Goal: Task Accomplishment & Management: Complete application form

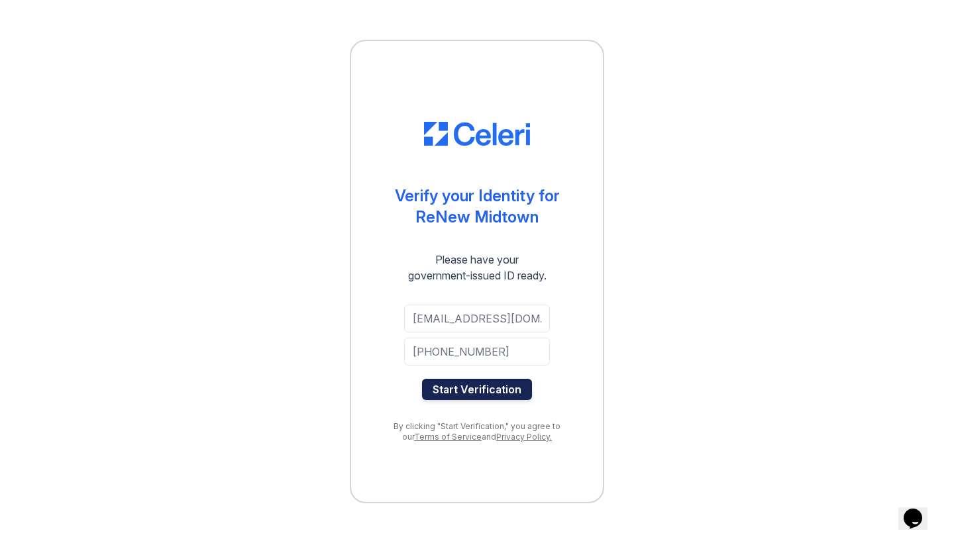
click at [474, 393] on button "Start Verification" at bounding box center [477, 389] width 110 height 21
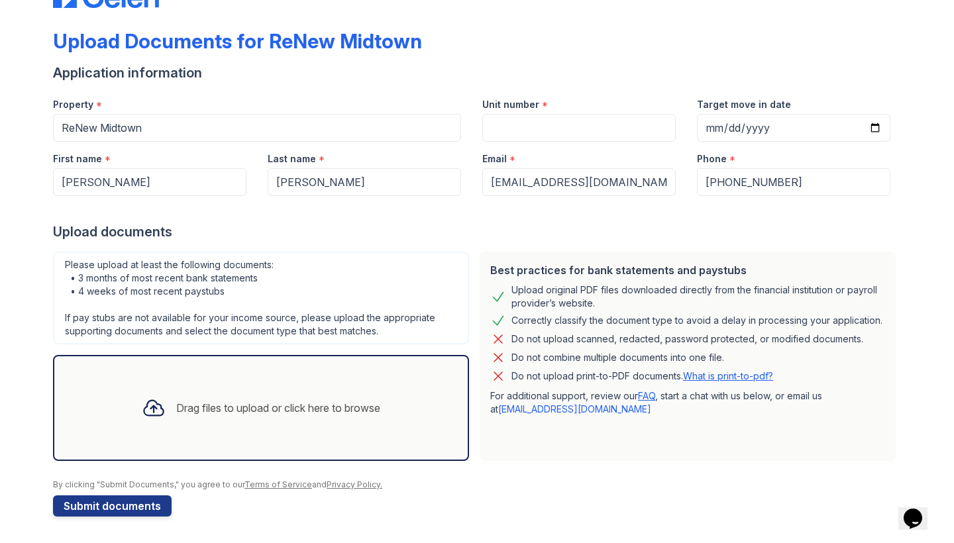
scroll to position [48, 0]
click at [525, 126] on input "Unit number" at bounding box center [579, 128] width 194 height 28
type input "414"
click at [492, 247] on div "Best practices for bank statements and paystubs Upload original PDF files downl…" at bounding box center [687, 357] width 427 height 220
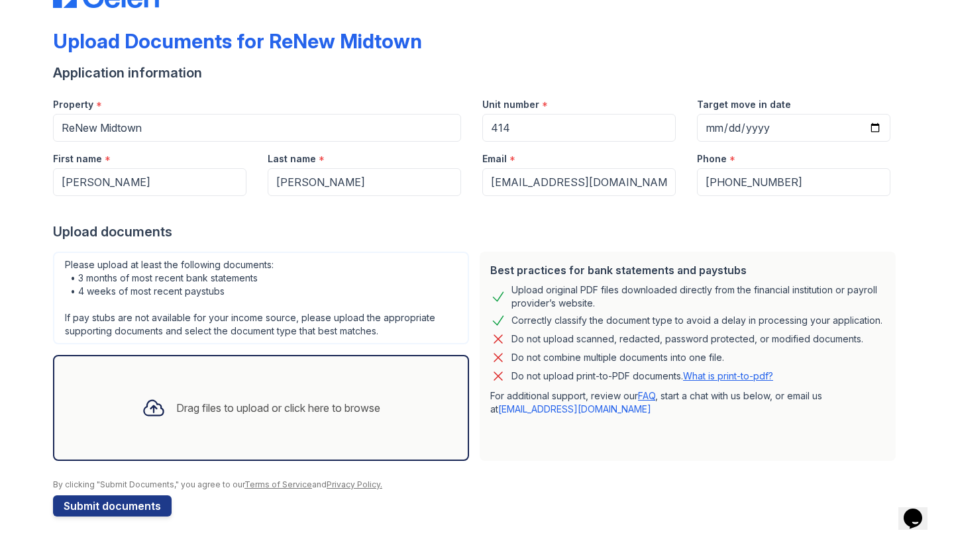
scroll to position [48, 0]
click at [907, 510] on div "Opens Chat This icon Opens the chat window." at bounding box center [913, 518] width 21 height 21
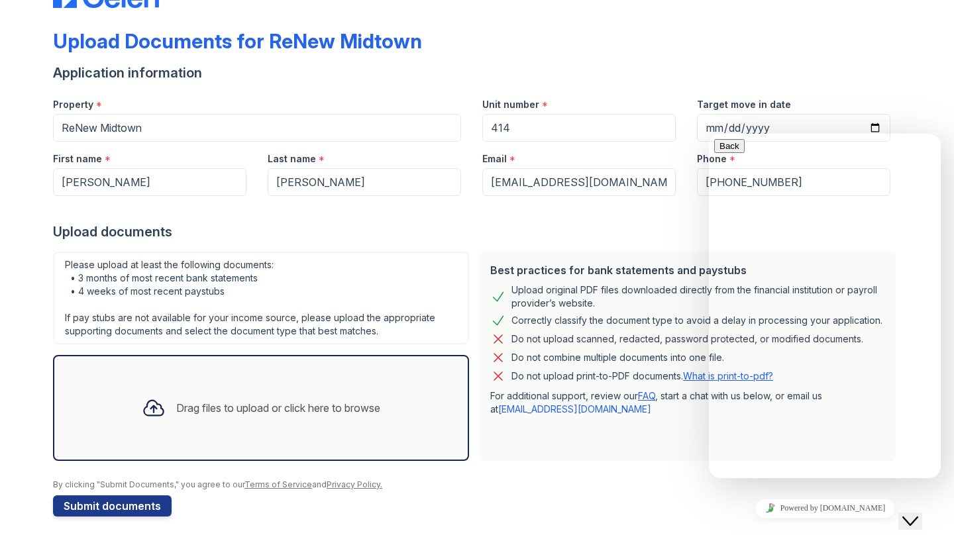
click at [693, 236] on div "Upload documents" at bounding box center [477, 232] width 848 height 19
click at [915, 514] on icon "Close Chat This icon closes the chat window." at bounding box center [911, 522] width 16 height 16
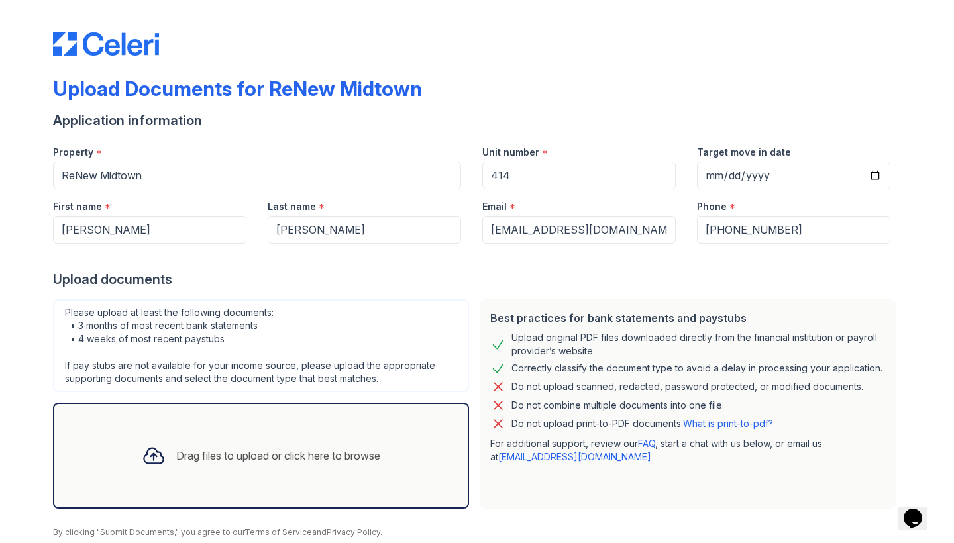
click at [307, 427] on div "Drag files to upload or click here to browse" at bounding box center [261, 456] width 416 height 106
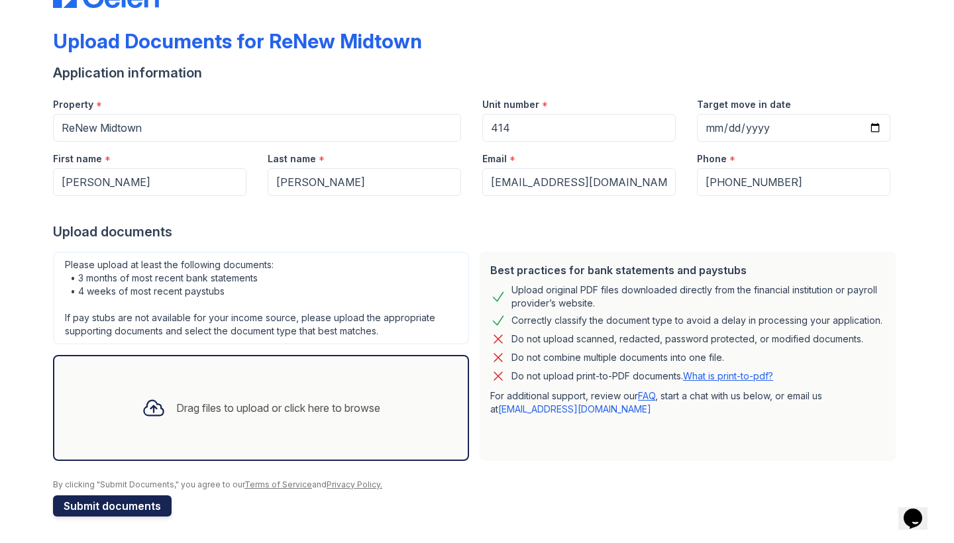
scroll to position [48, 0]
click at [98, 516] on button "Submit documents" at bounding box center [112, 506] width 119 height 21
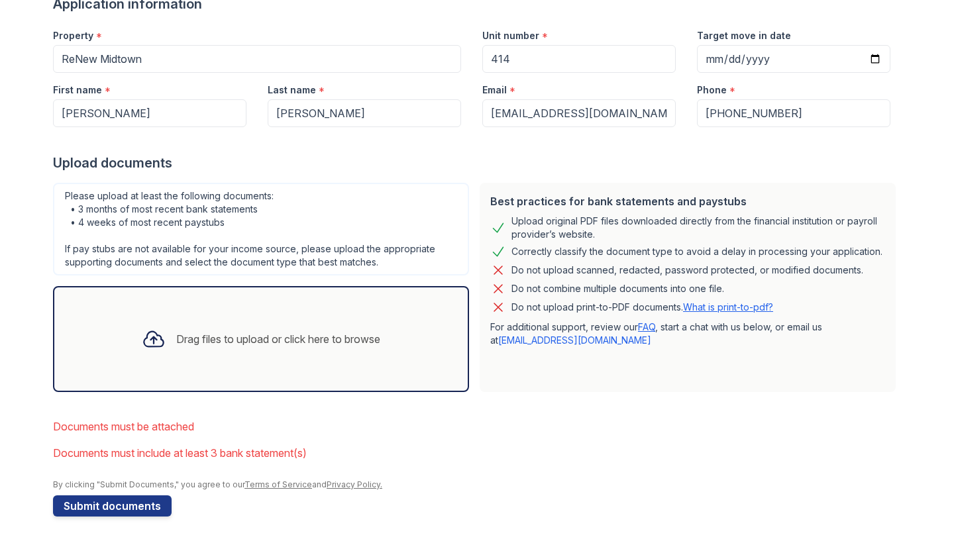
scroll to position [154, 0]
click at [208, 287] on div "Drag files to upload or click here to browse" at bounding box center [261, 339] width 416 height 106
click at [250, 385] on div "Drag files to upload or click here to browse" at bounding box center [261, 339] width 416 height 106
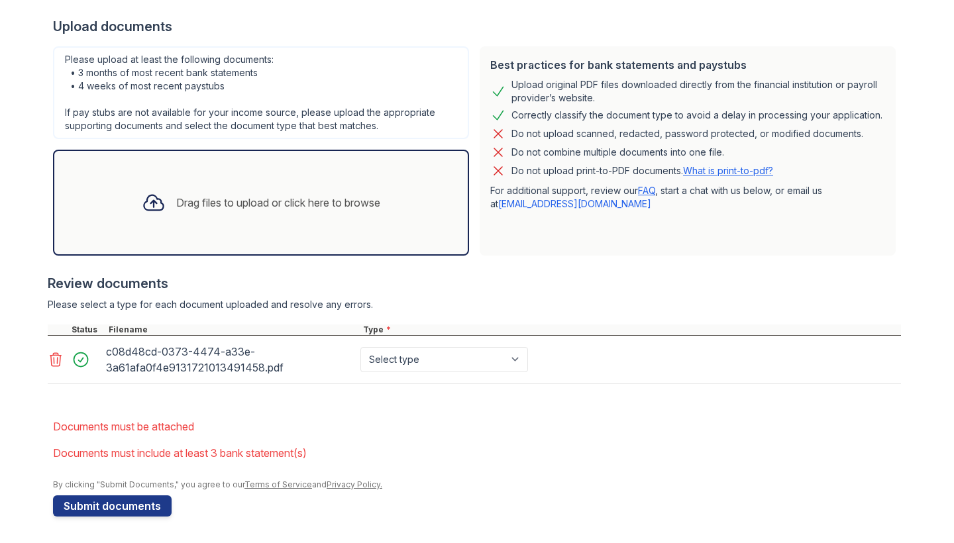
scroll to position [290, 0]
click at [404, 372] on div "Select type Paystub Bank Statement Offer Letter Tax Documents Benefit Award Let…" at bounding box center [446, 359] width 176 height 37
select select "bank_statement"
click at [56, 357] on icon at bounding box center [56, 360] width 16 height 16
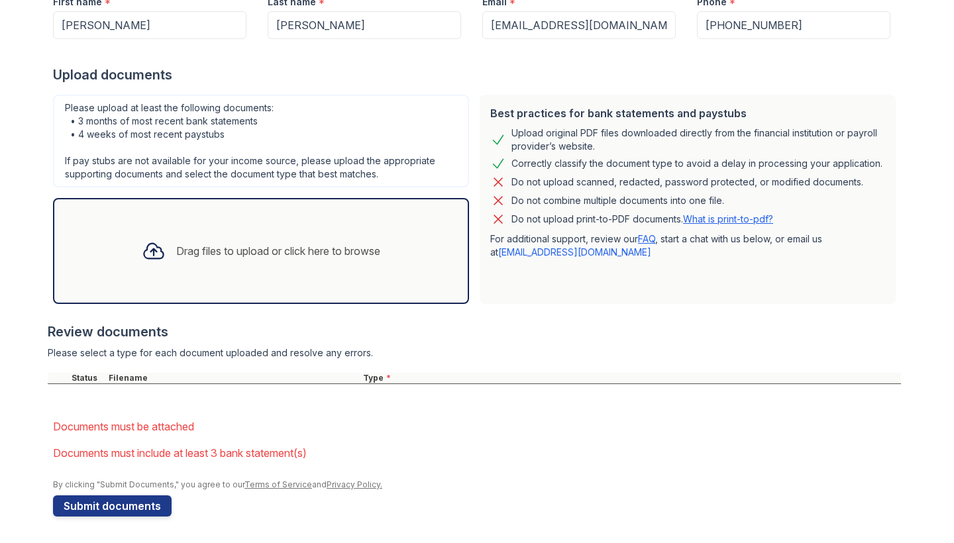
click at [146, 271] on div "Drag files to upload or click here to browse" at bounding box center [261, 251] width 260 height 45
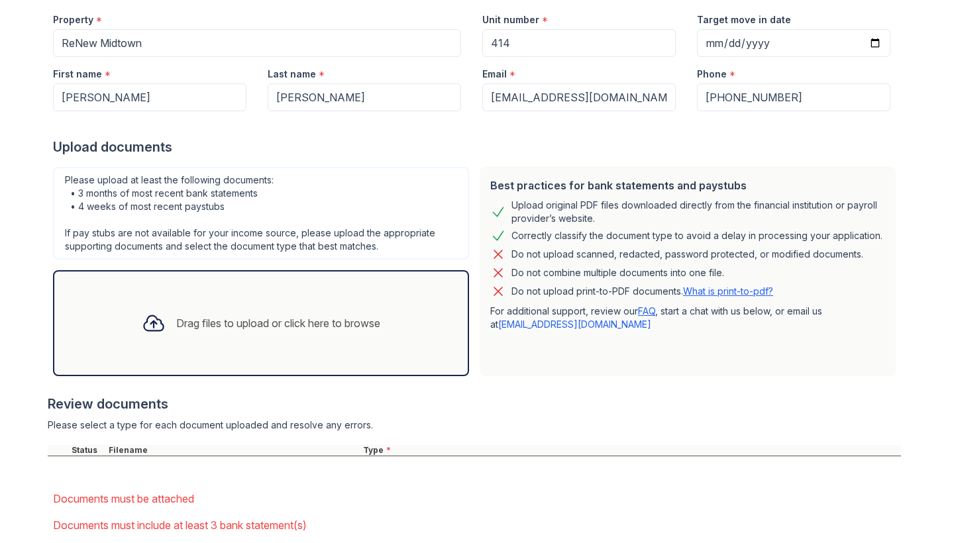
scroll to position [174, 0]
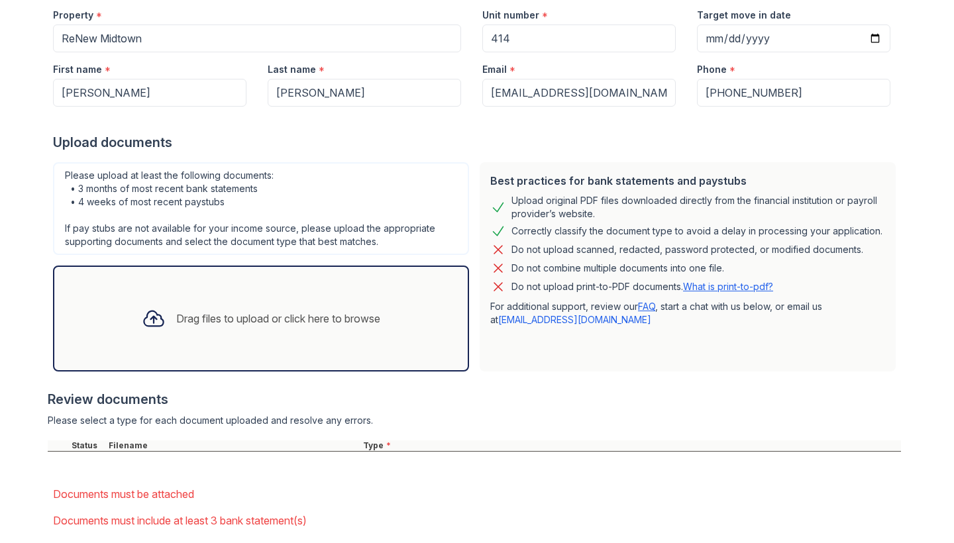
click at [371, 325] on div "Drag files to upload or click here to browse" at bounding box center [278, 319] width 204 height 16
click at [571, 392] on div "Review documents" at bounding box center [475, 399] width 854 height 19
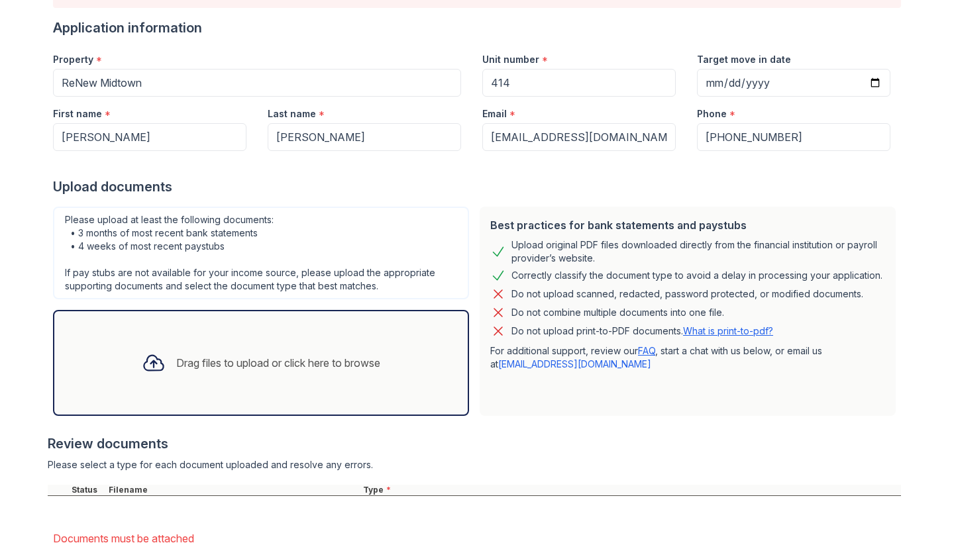
scroll to position [146, 0]
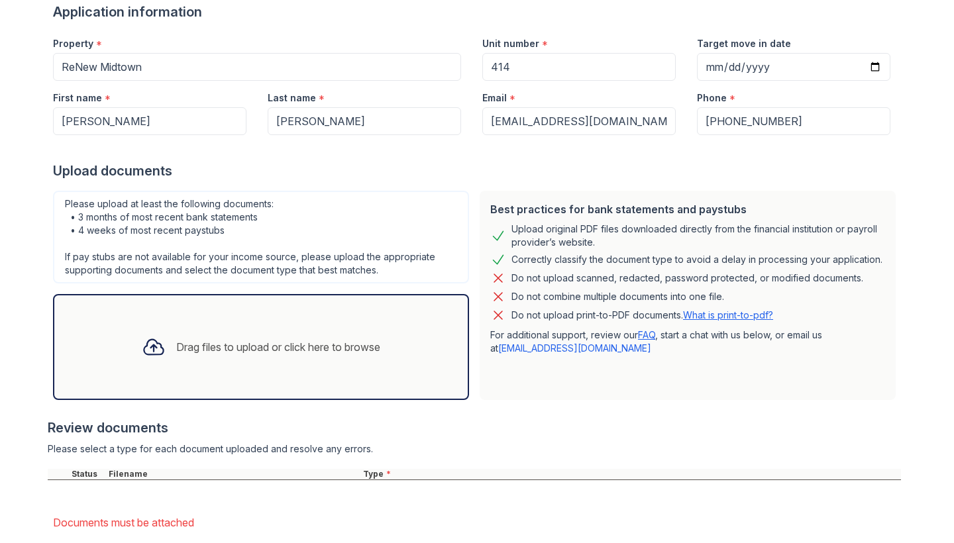
click at [331, 394] on div "Drag files to upload or click here to browse" at bounding box center [261, 347] width 416 height 106
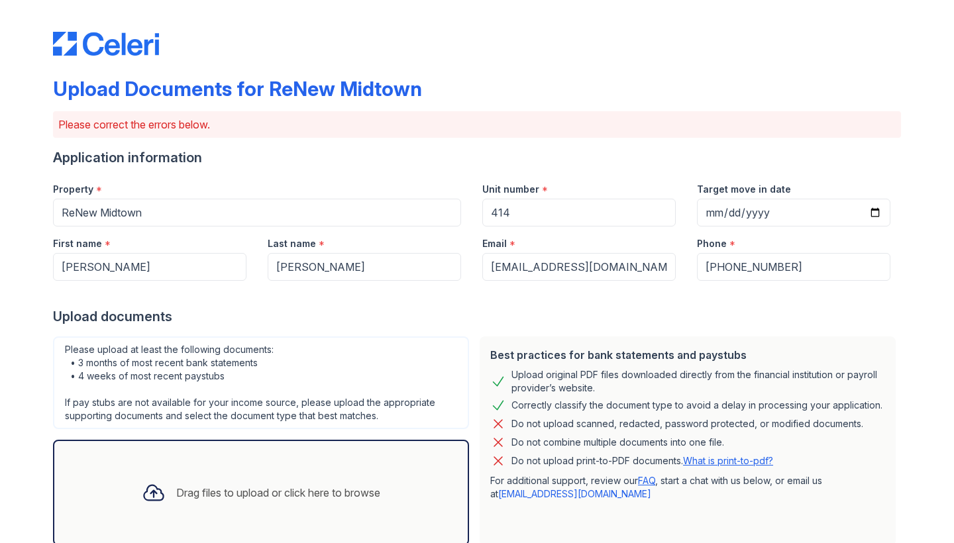
scroll to position [0, 0]
click at [785, 83] on div "Upload Documents for ReNew Midtown" at bounding box center [477, 94] width 848 height 34
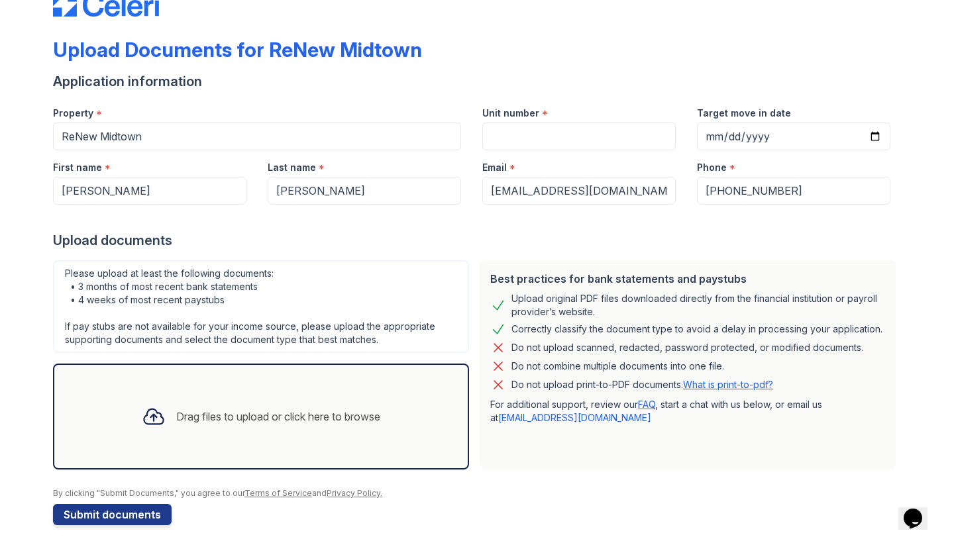
scroll to position [38, 0]
click at [647, 406] on link "FAQ" at bounding box center [646, 405] width 17 height 11
